Goal: Check status: Check status

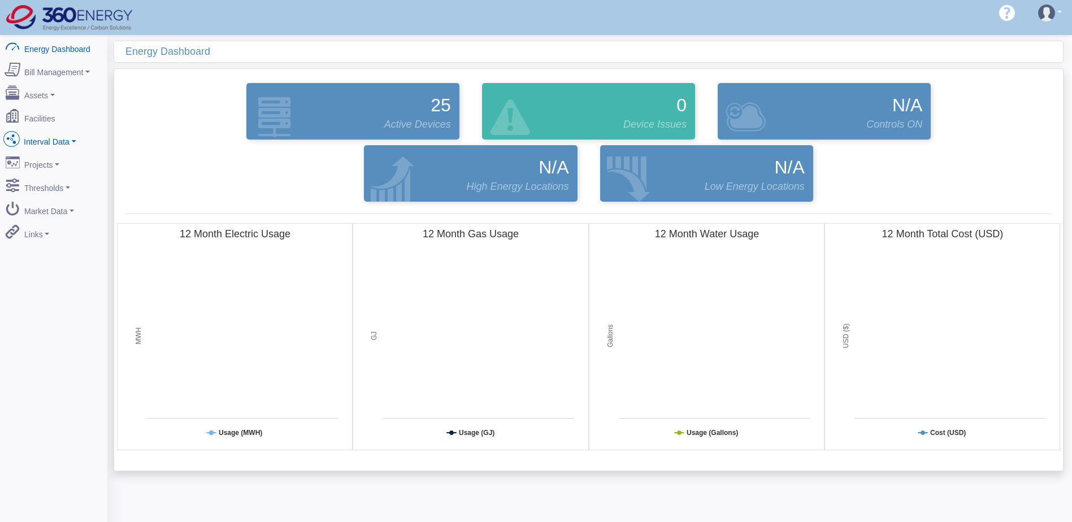
click at [64, 143] on link "Interval Data" at bounding box center [54, 140] width 110 height 24
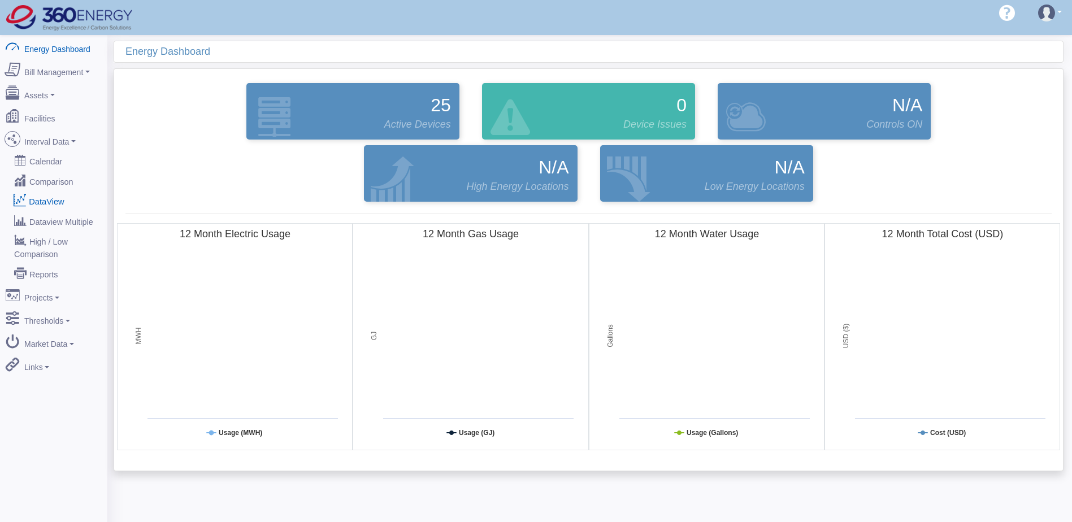
click at [51, 194] on link "DataView" at bounding box center [54, 201] width 110 height 20
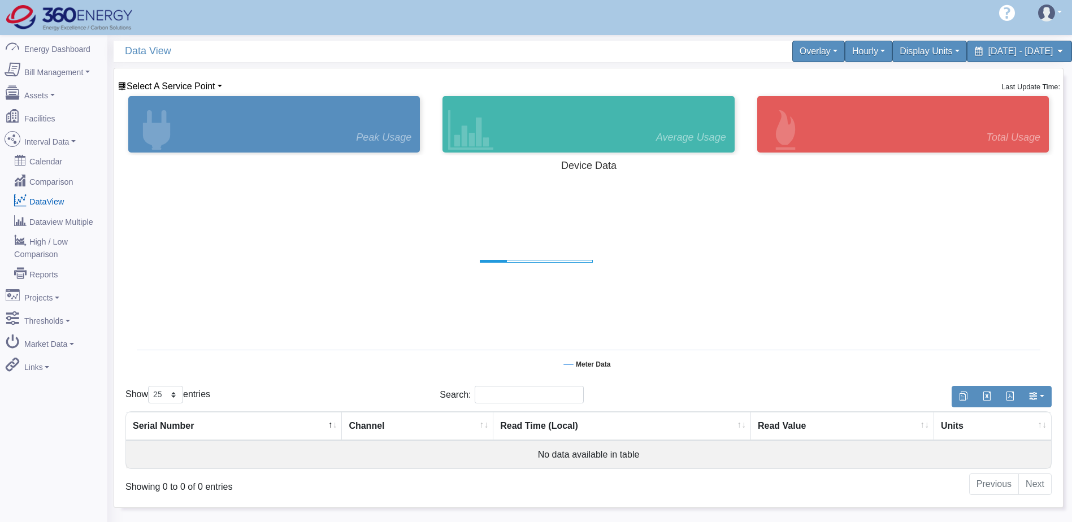
select select "25"
click at [178, 84] on span "Select A Service Point" at bounding box center [171, 86] width 89 height 10
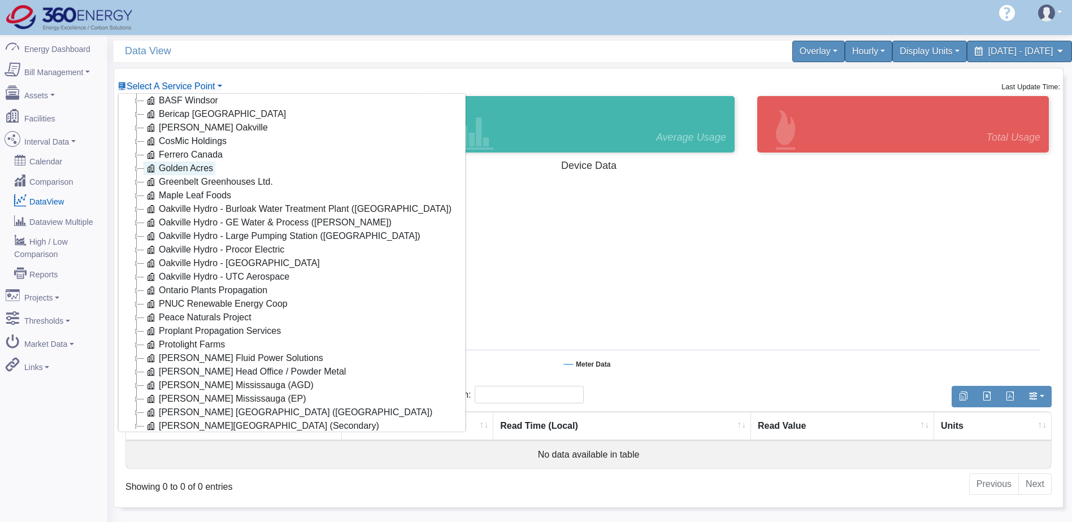
scroll to position [91, 0]
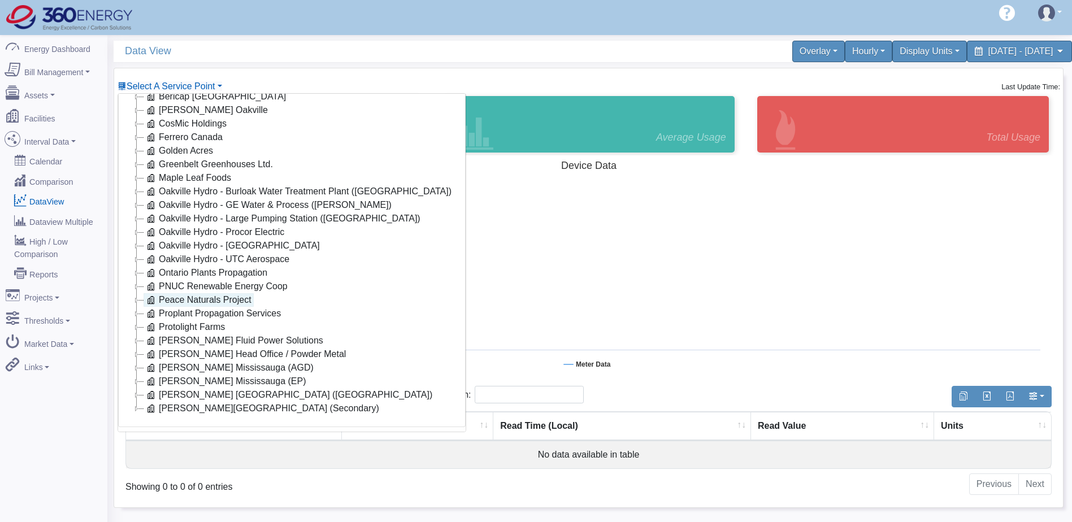
click at [198, 361] on link "[PERSON_NAME] Mississauga (AGD)" at bounding box center [229, 368] width 172 height 14
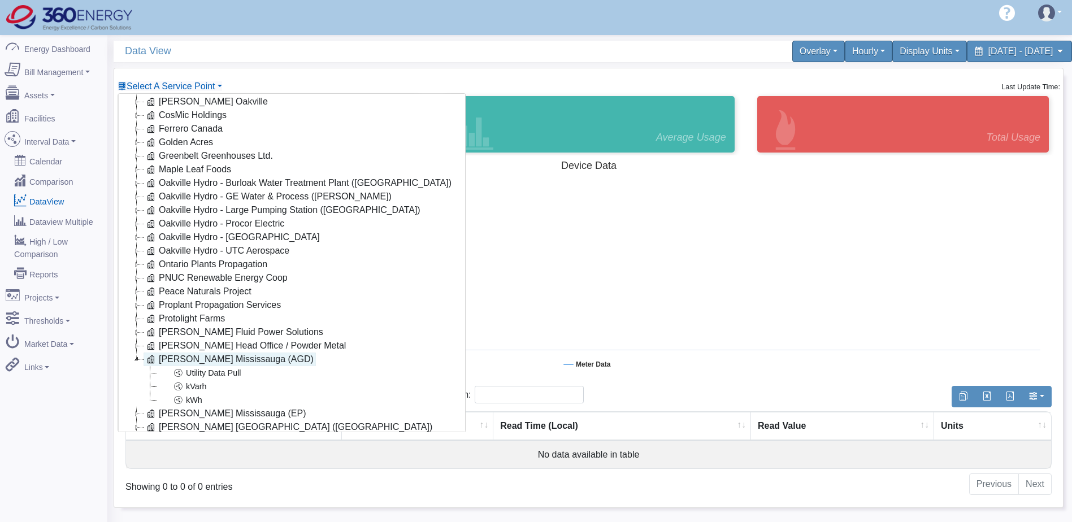
click at [145, 355] on icon at bounding box center [151, 359] width 14 height 14
click at [211, 373] on link "Utility Data Pull" at bounding box center [200, 373] width 86 height 14
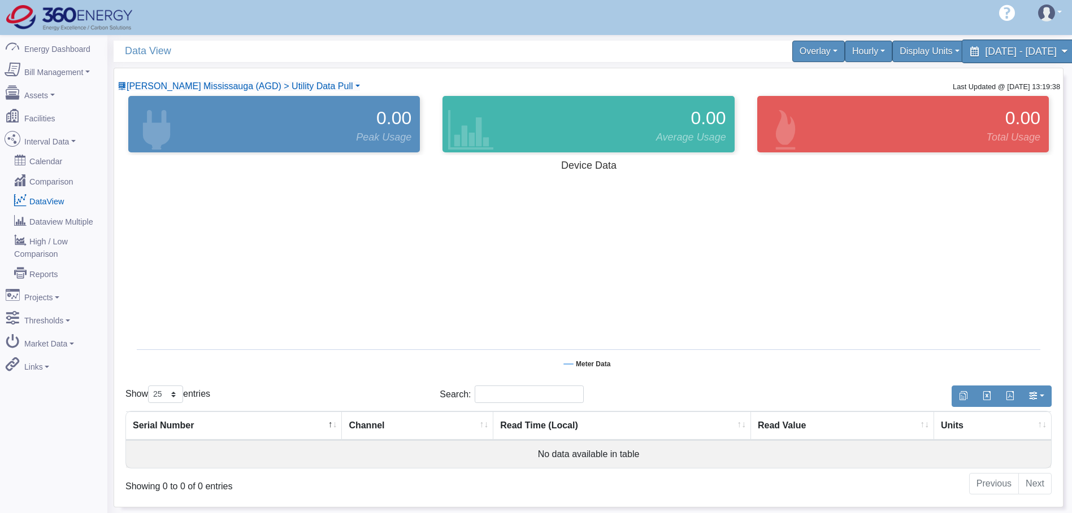
click at [985, 51] on span "[DATE] - [DATE]" at bounding box center [1020, 51] width 71 height 11
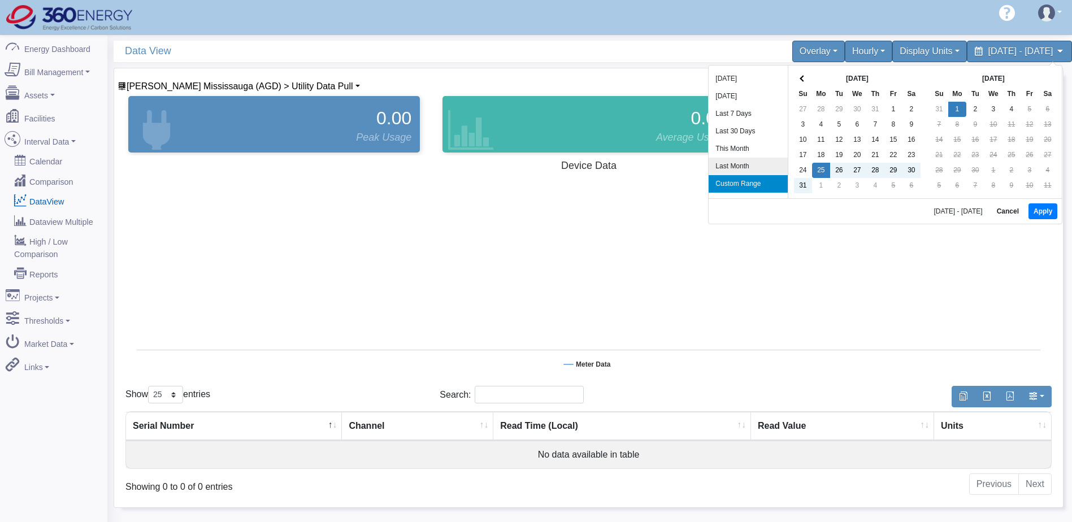
click at [738, 164] on li "Last Month" at bounding box center [747, 167] width 79 height 18
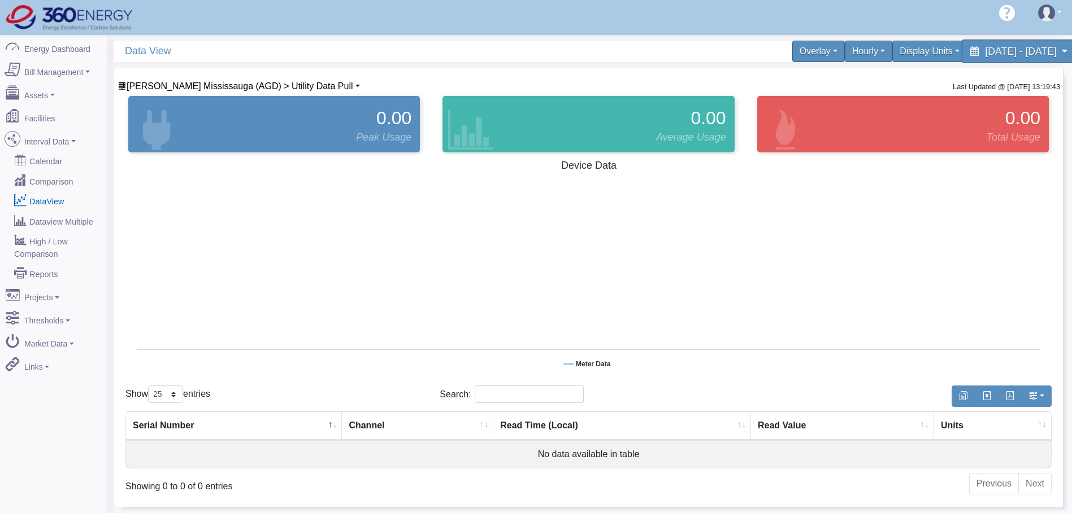
click at [967, 58] on div "[DATE] - [DATE]" at bounding box center [1019, 52] width 116 height 24
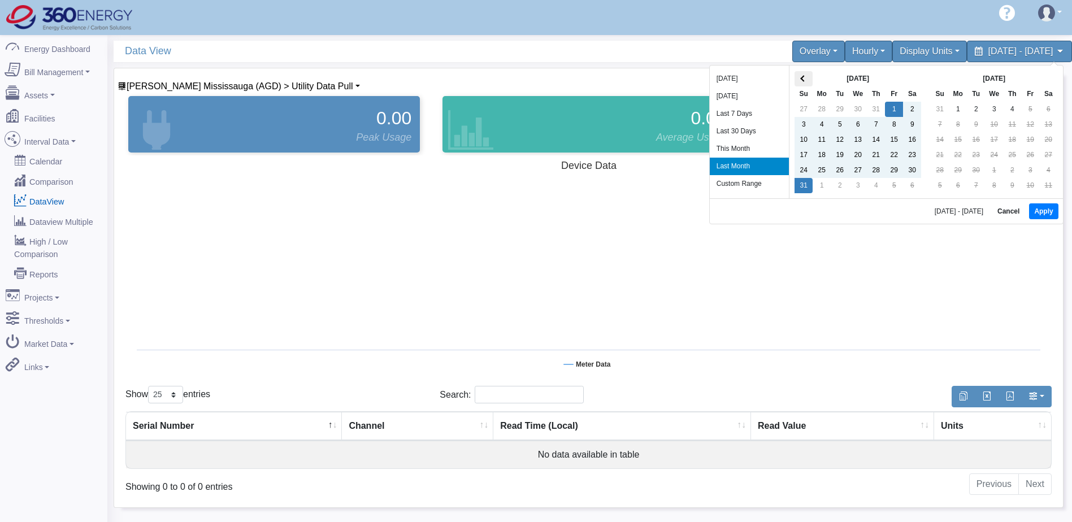
click at [809, 77] on th at bounding box center [803, 78] width 18 height 15
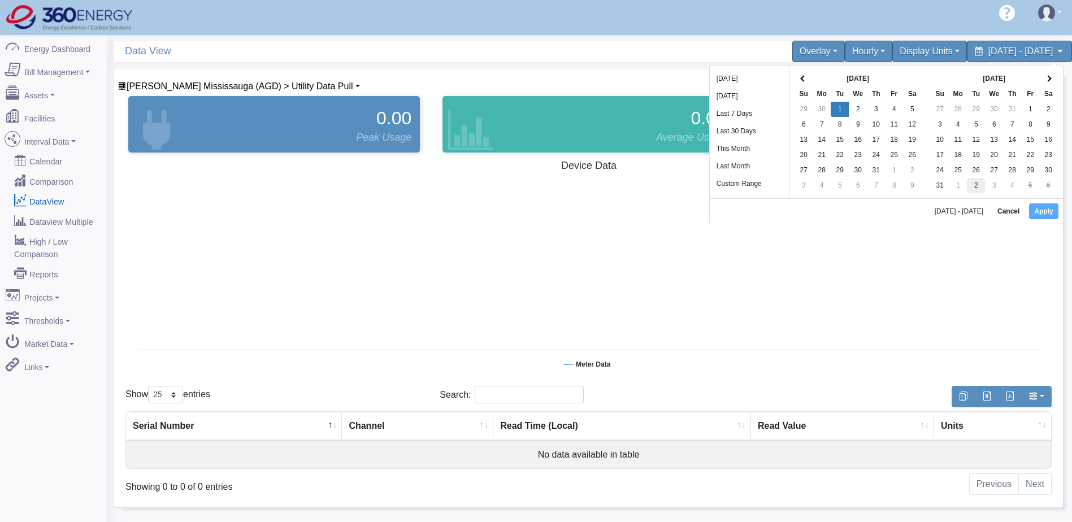
drag, startPoint x: 839, startPoint y: 106, endPoint x: 978, endPoint y: 188, distance: 160.5
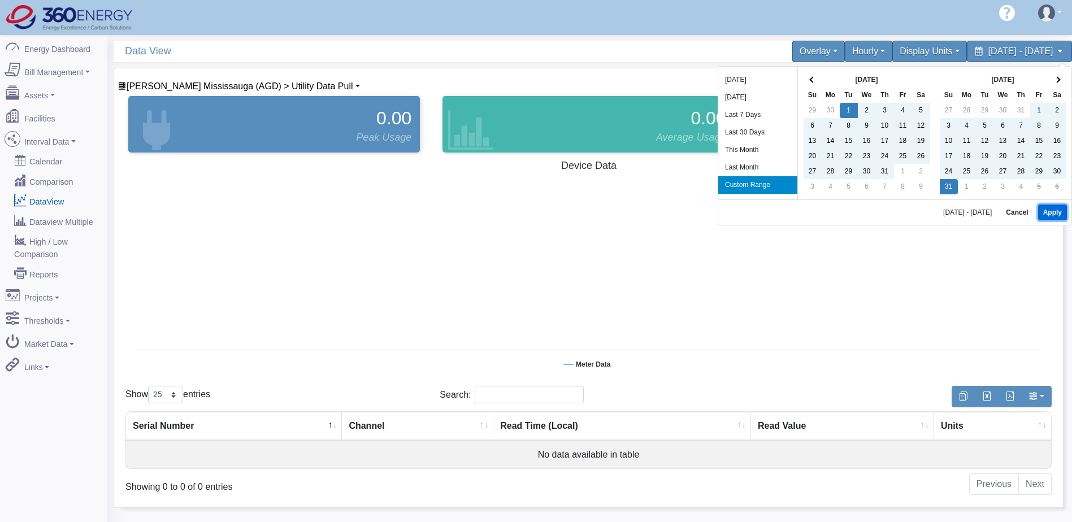
click at [1050, 207] on button "Apply" at bounding box center [1052, 212] width 29 height 16
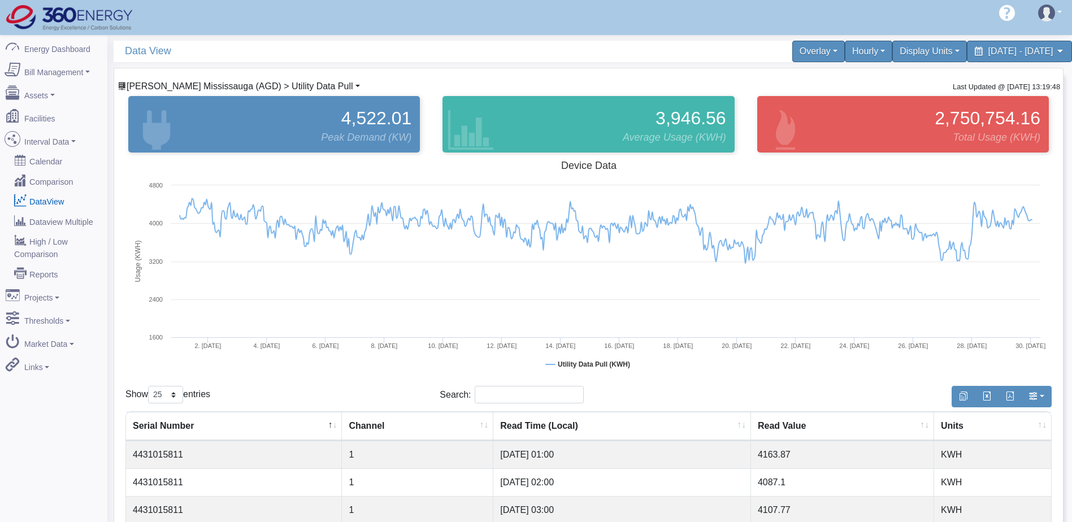
click at [284, 86] on span "[PERSON_NAME] Mississauga (AGD) > Utility Data Pull" at bounding box center [240, 86] width 227 height 10
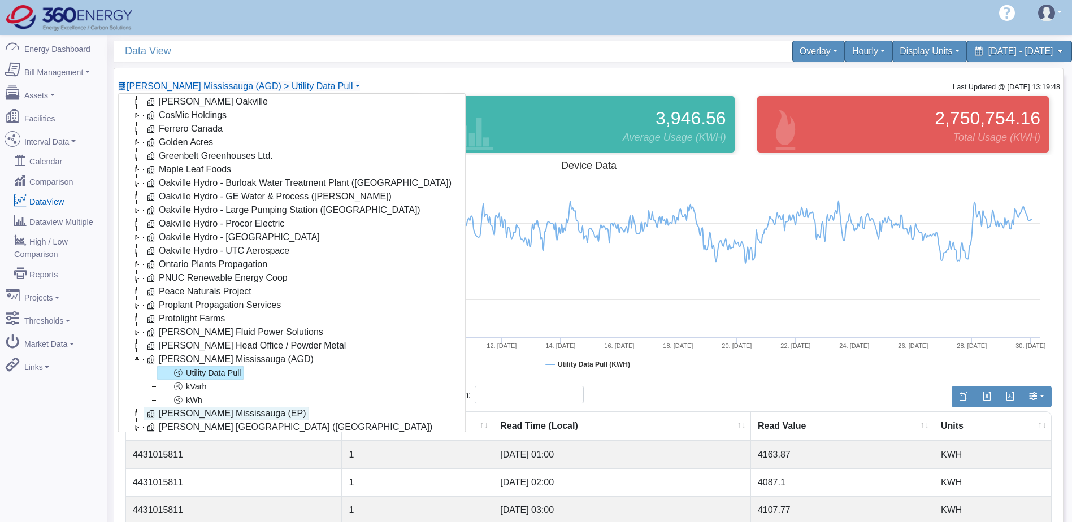
click at [229, 415] on link "[PERSON_NAME] Mississauga (EP)" at bounding box center [225, 414] width 165 height 14
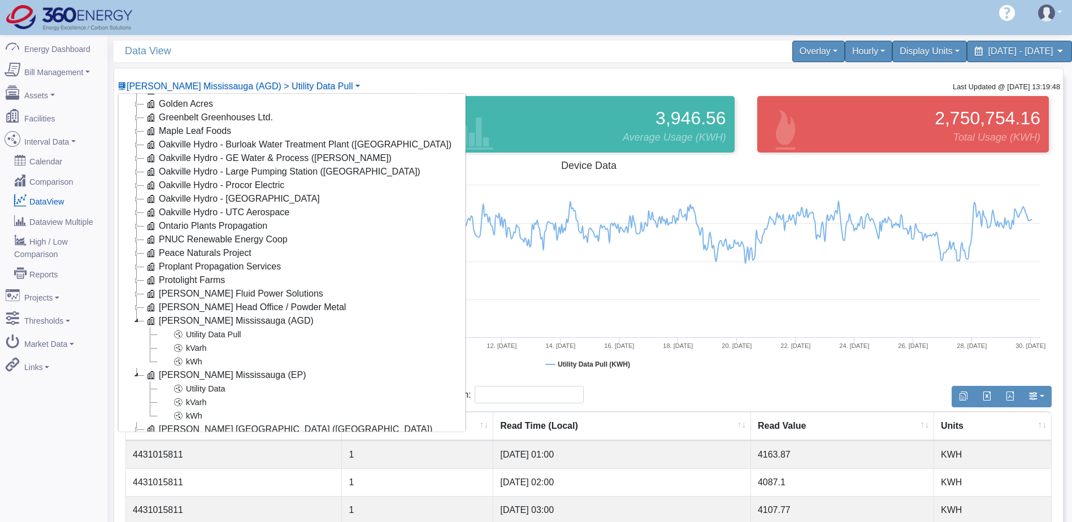
scroll to position [172, 0]
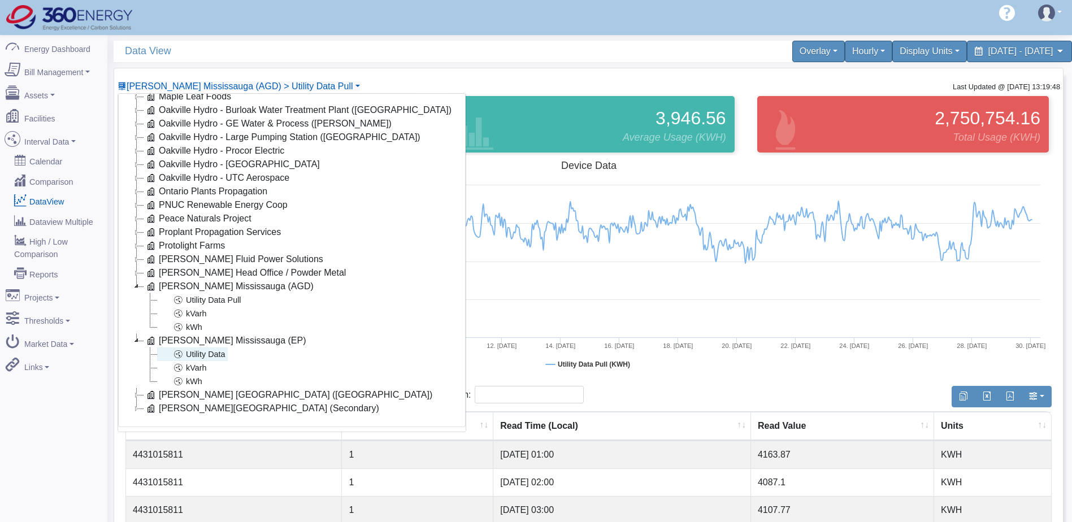
click at [206, 350] on link "Utility Data" at bounding box center [192, 354] width 71 height 14
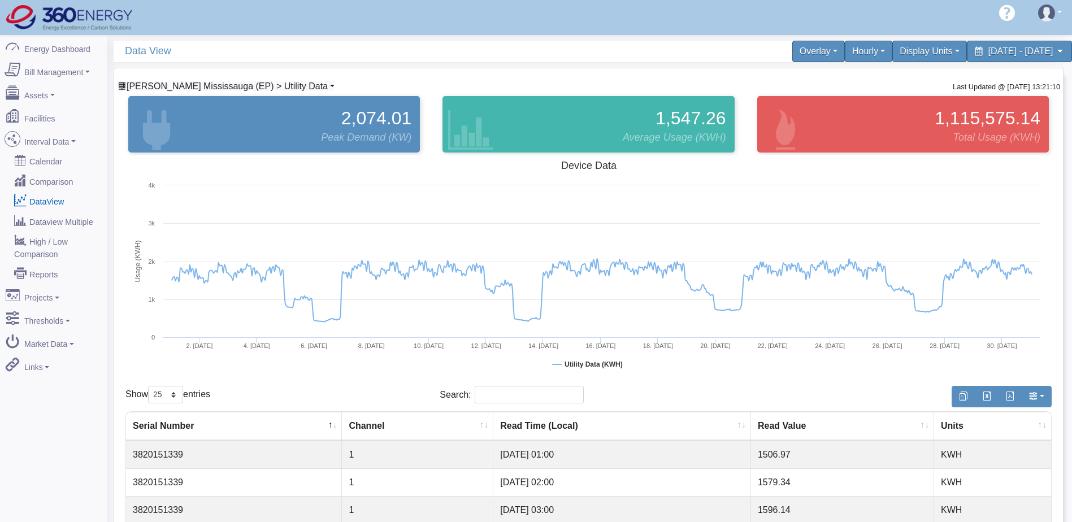
click at [268, 82] on span "[PERSON_NAME] Mississauga (EP) > Utility Data" at bounding box center [227, 86] width 201 height 10
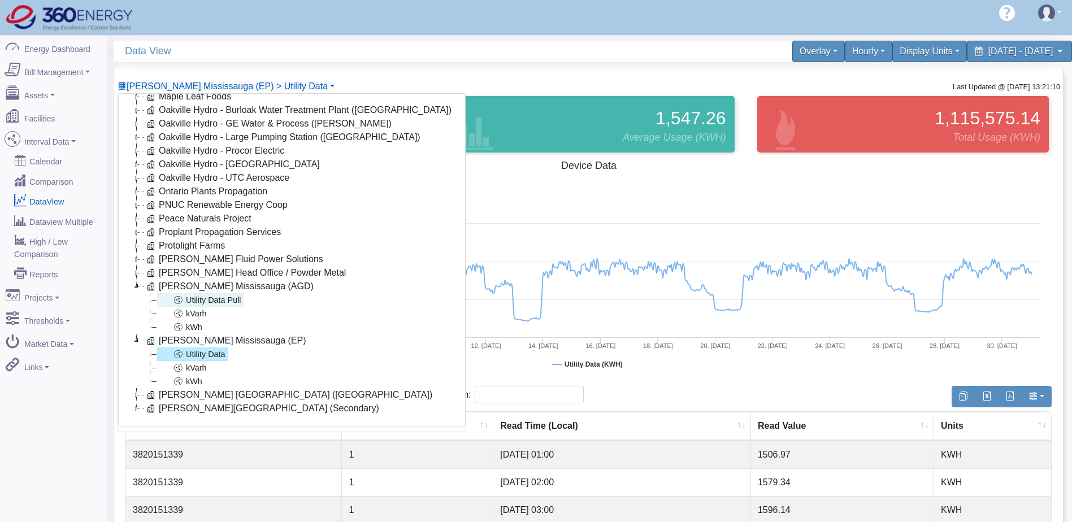
click at [211, 293] on link "Utility Data Pull" at bounding box center [200, 300] width 86 height 14
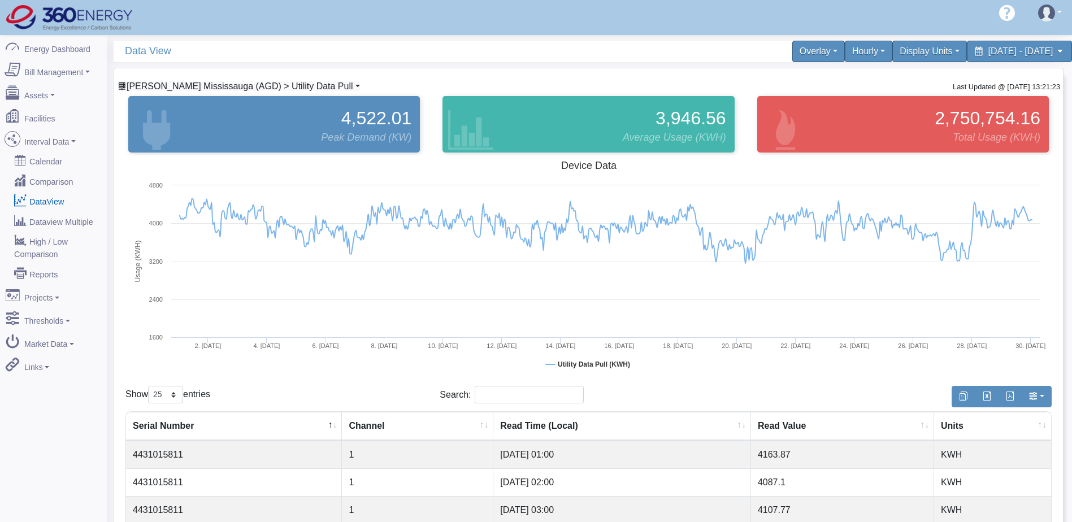
click at [263, 86] on span "[PERSON_NAME] Mississauga (AGD) > Utility Data Pull" at bounding box center [240, 86] width 227 height 10
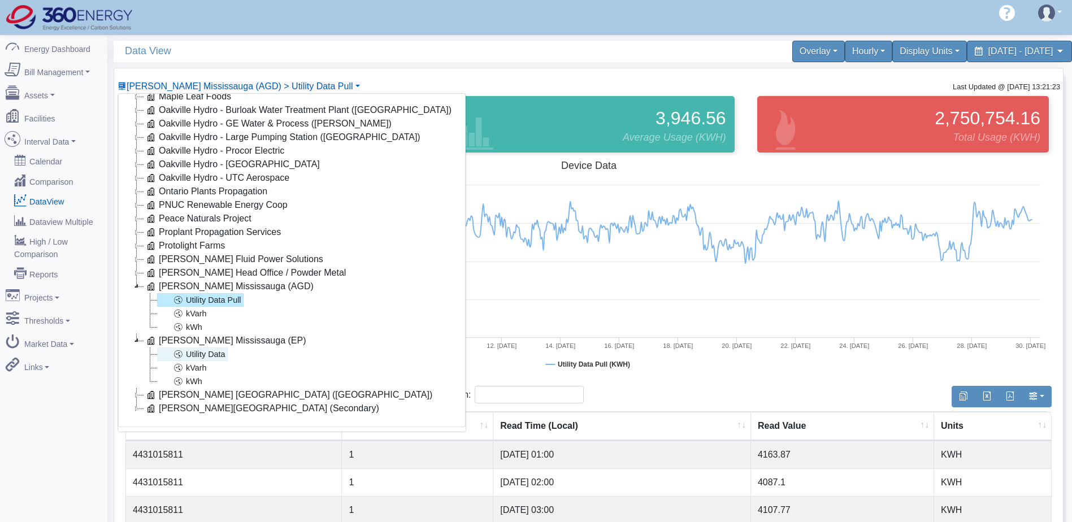
click at [214, 350] on link "Utility Data" at bounding box center [192, 354] width 71 height 14
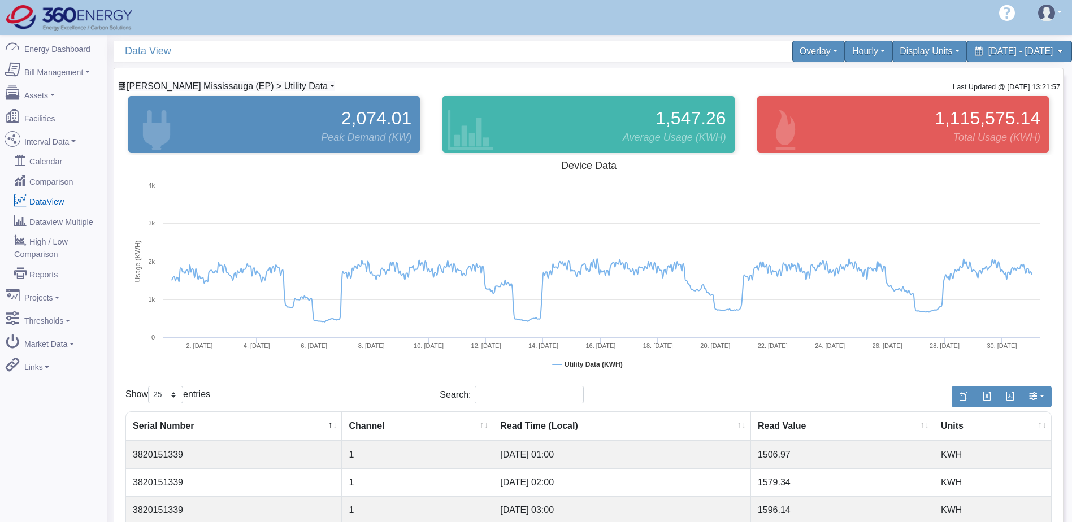
click at [283, 82] on span "[PERSON_NAME] Mississauga (EP) > Utility Data" at bounding box center [227, 86] width 201 height 10
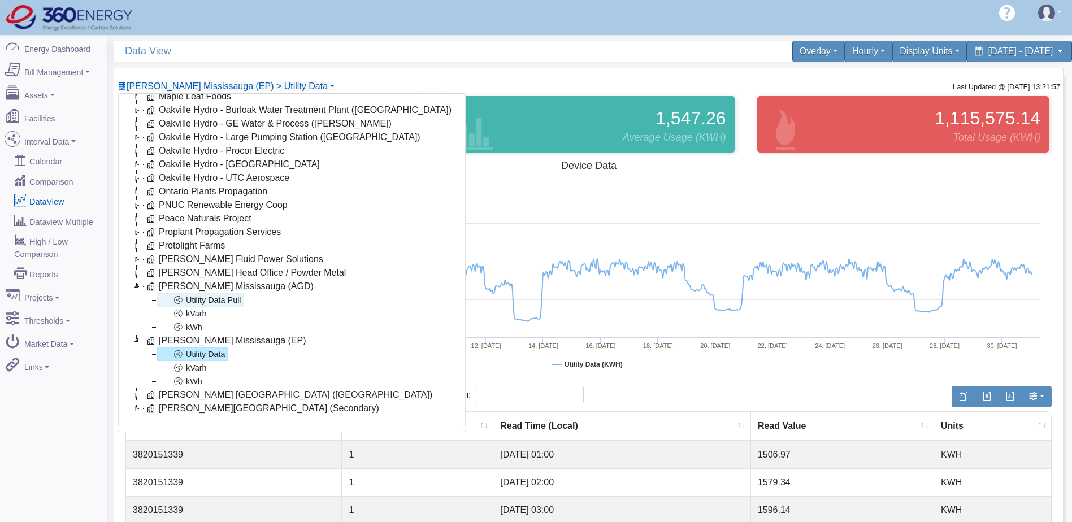
click at [210, 294] on link "Utility Data Pull" at bounding box center [200, 300] width 86 height 14
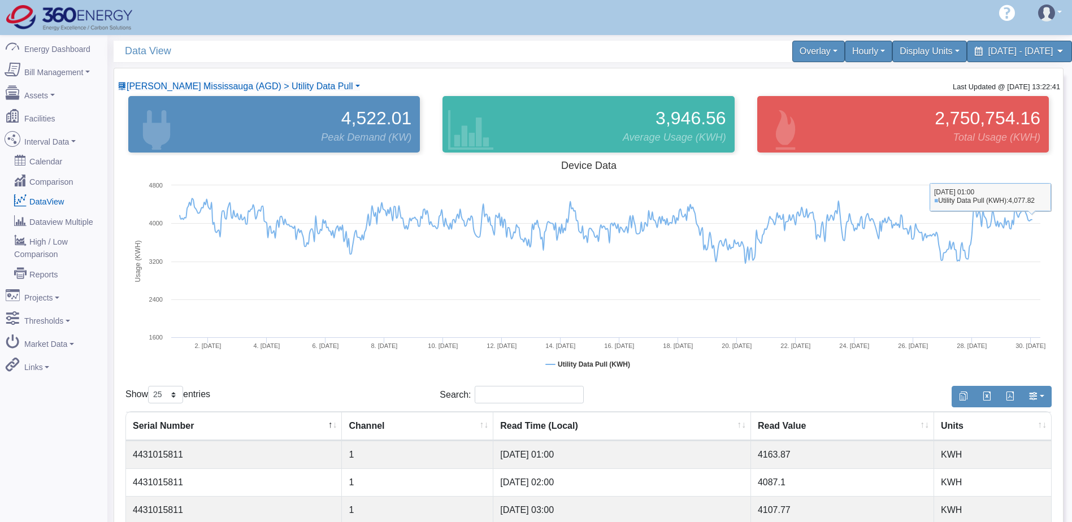
click at [1051, 230] on rect at bounding box center [588, 268] width 926 height 226
